Goal: Use online tool/utility

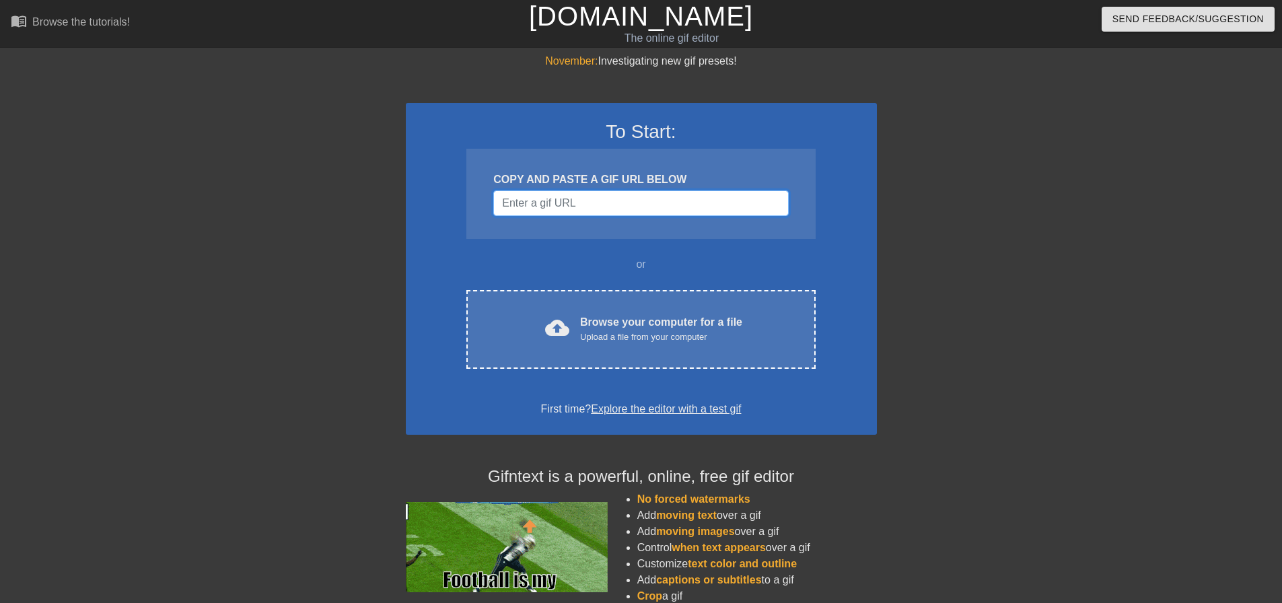
click at [614, 194] on input "Username" at bounding box center [640, 203] width 295 height 26
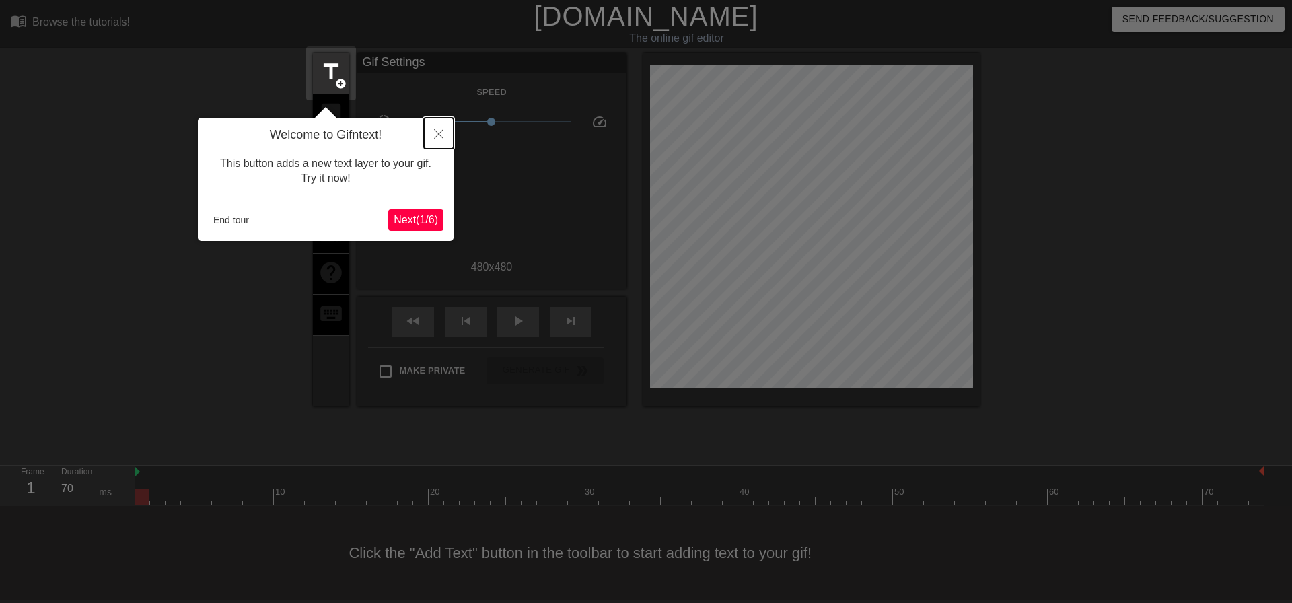
click at [430, 133] on button "Close" at bounding box center [439, 133] width 30 height 31
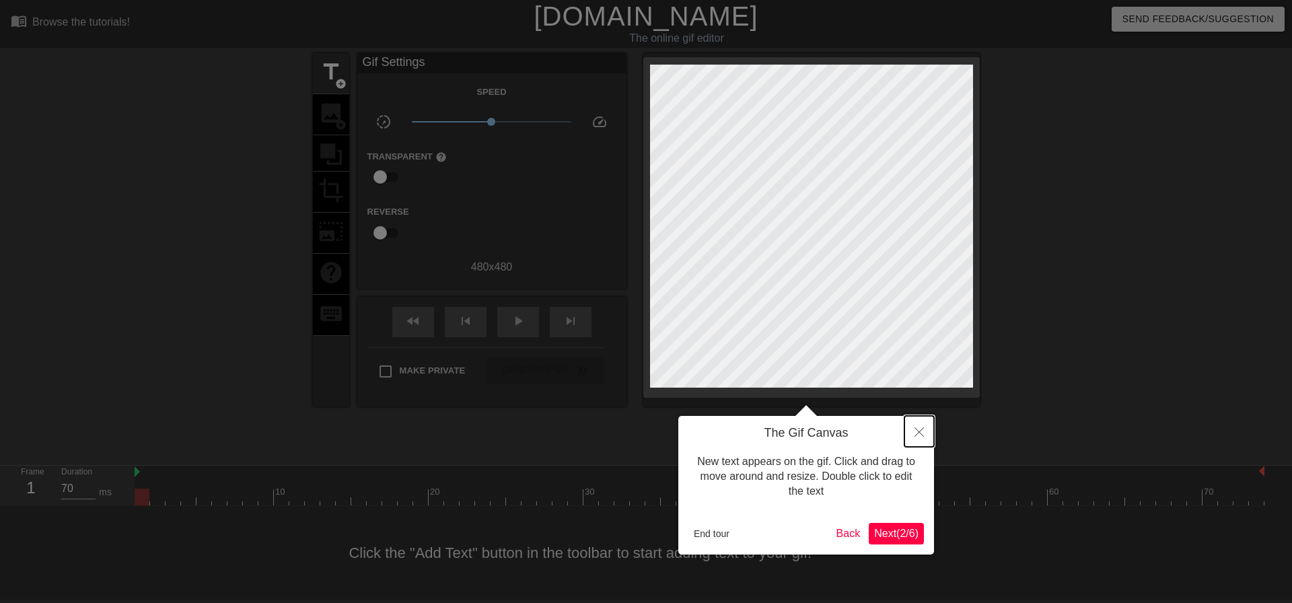
click at [908, 427] on button "Close" at bounding box center [919, 431] width 30 height 31
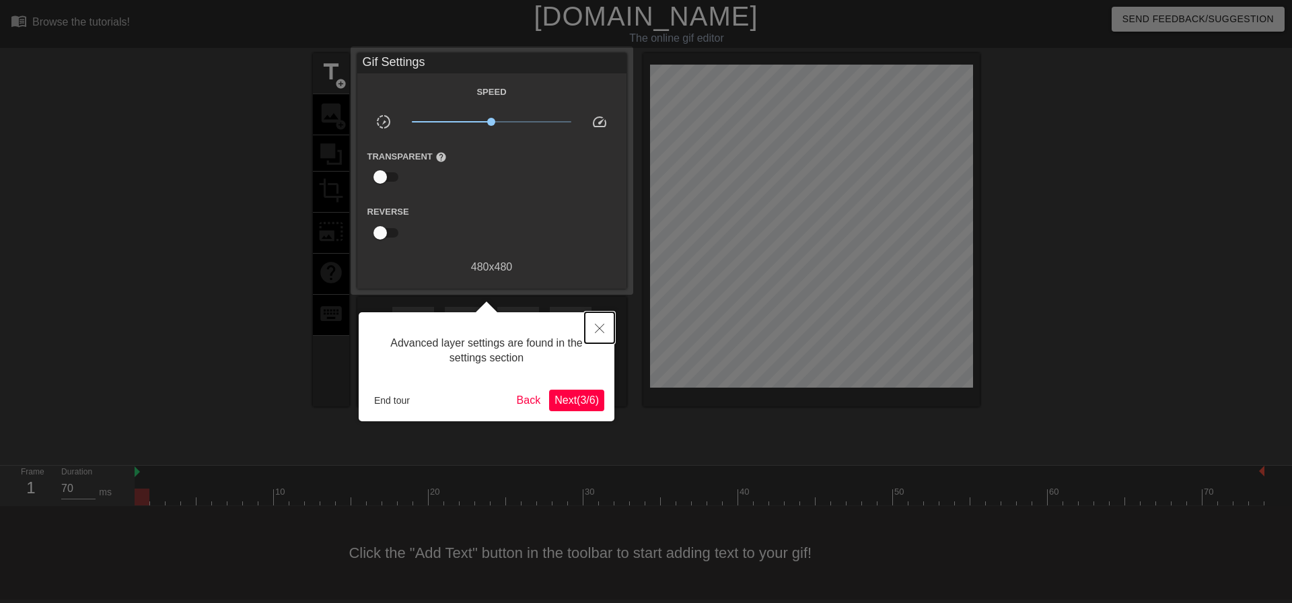
click at [604, 326] on icon "Close" at bounding box center [599, 328] width 9 height 9
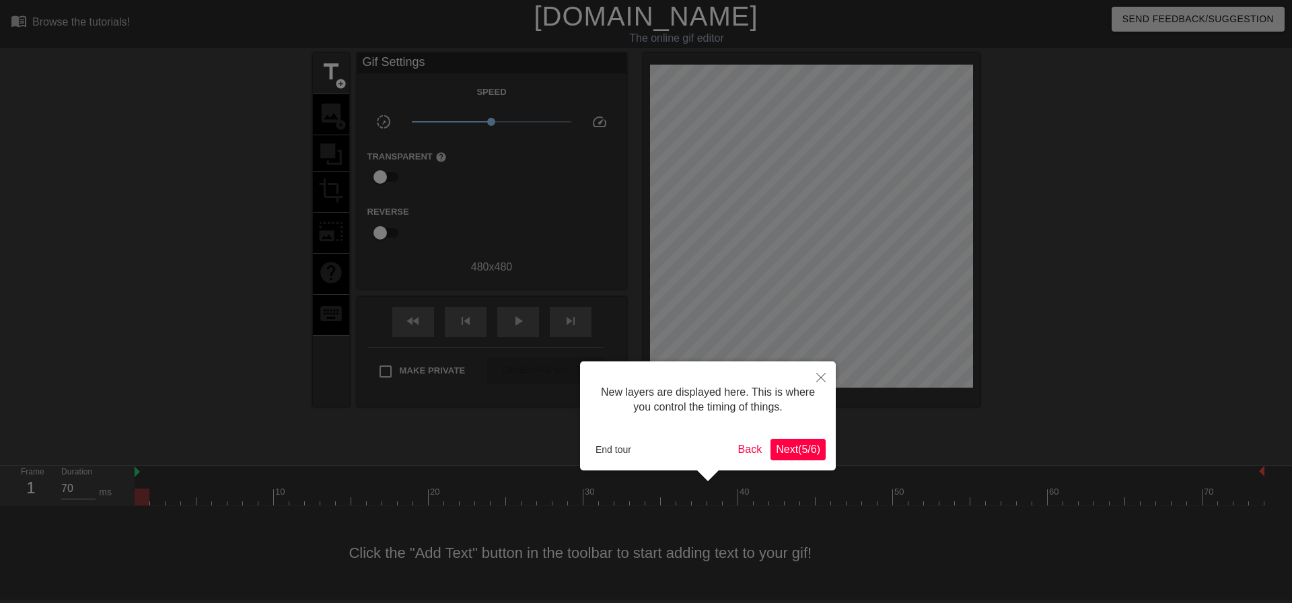
scroll to position [11, 0]
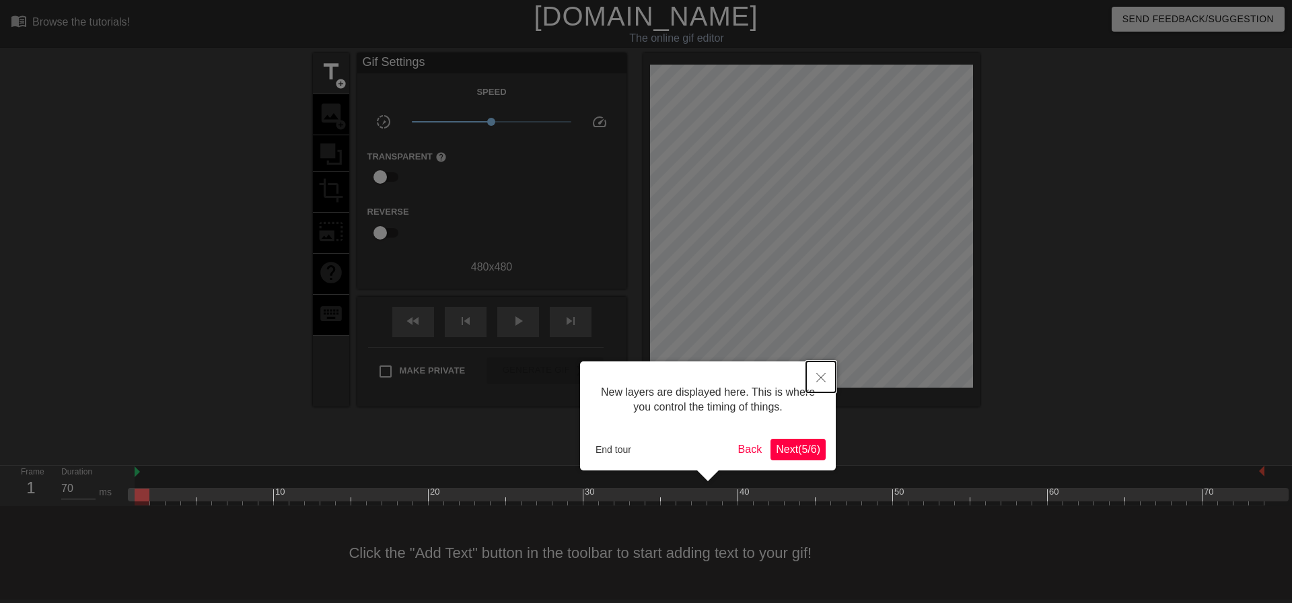
click at [814, 377] on button "Close" at bounding box center [821, 376] width 30 height 31
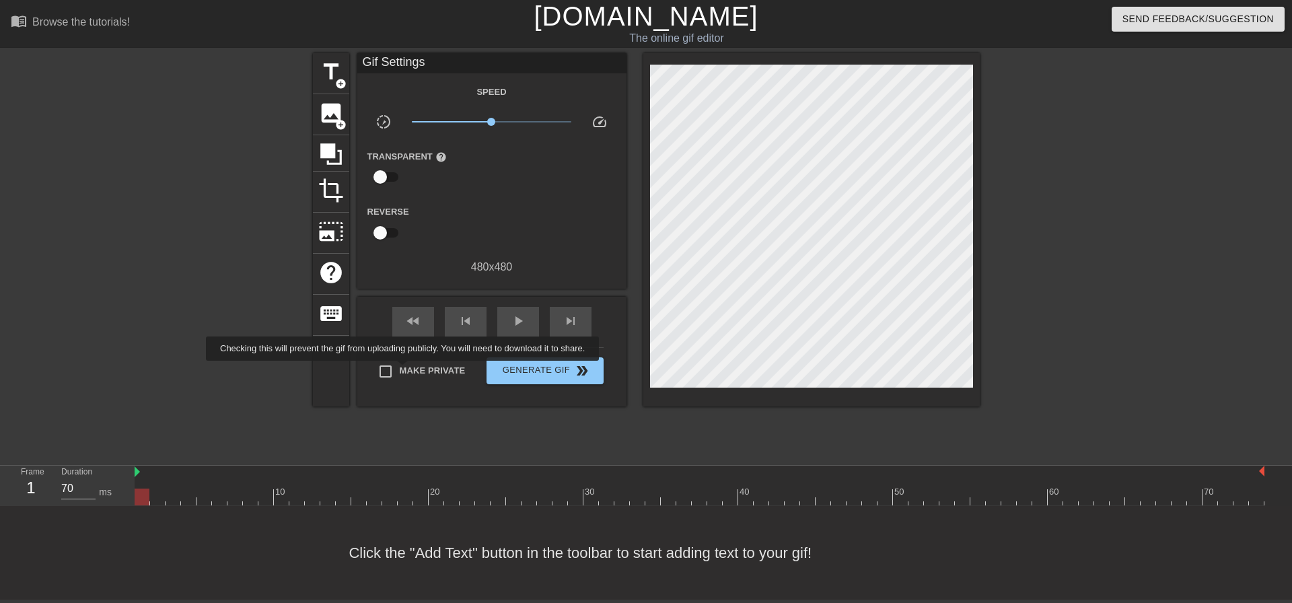
click at [405, 370] on span "Make Private" at bounding box center [433, 370] width 66 height 13
click at [400, 370] on input "Make Private" at bounding box center [385, 371] width 28 height 28
checkbox input "true"
click at [548, 376] on span "Generate Gif double_arrow" at bounding box center [545, 371] width 106 height 16
